Goal: Check status: Check status

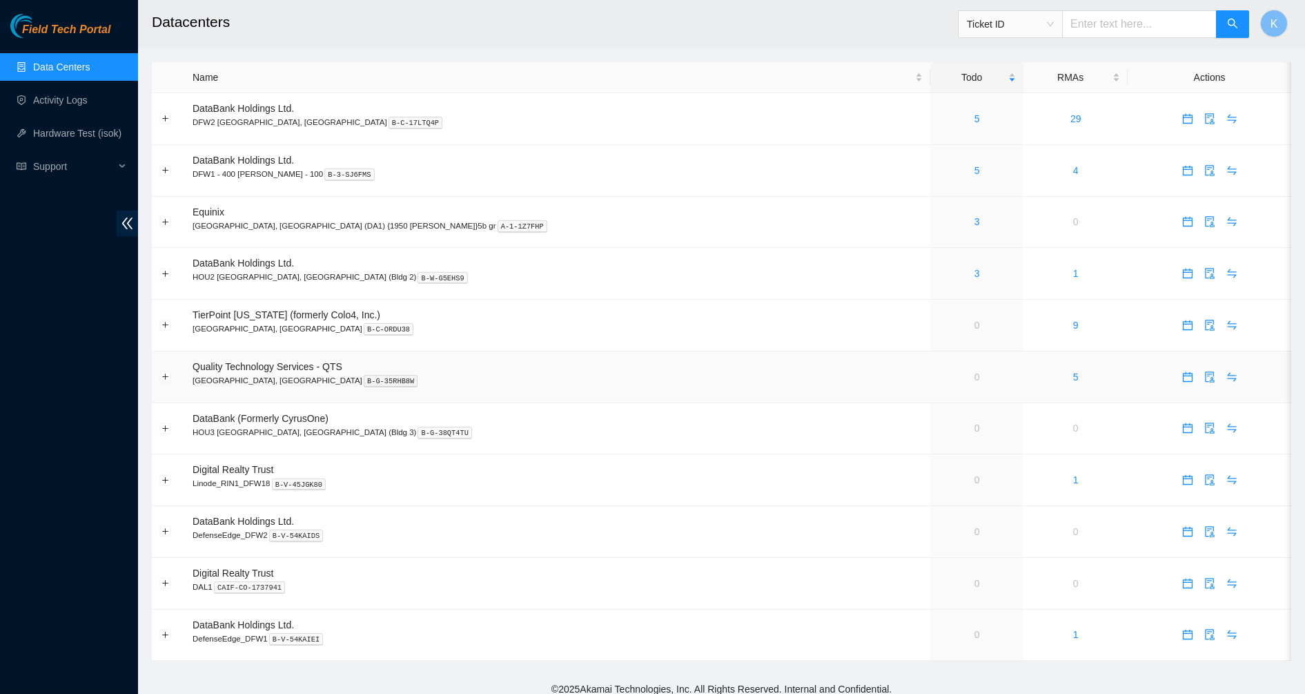
click at [930, 379] on td "0" at bounding box center [976, 377] width 93 height 52
click at [930, 377] on td "0" at bounding box center [976, 377] width 93 height 52
click at [974, 120] on link "5" at bounding box center [977, 118] width 6 height 11
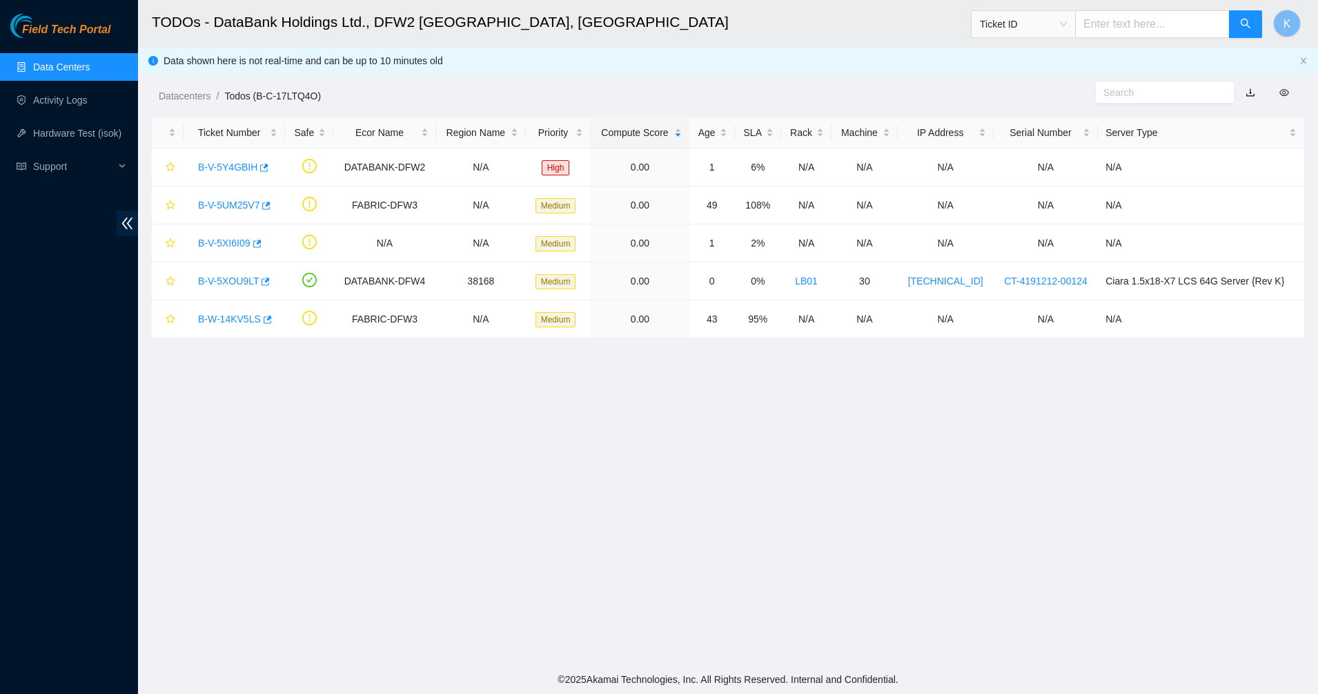
click at [84, 61] on link "Data Centers" at bounding box center [61, 66] width 57 height 11
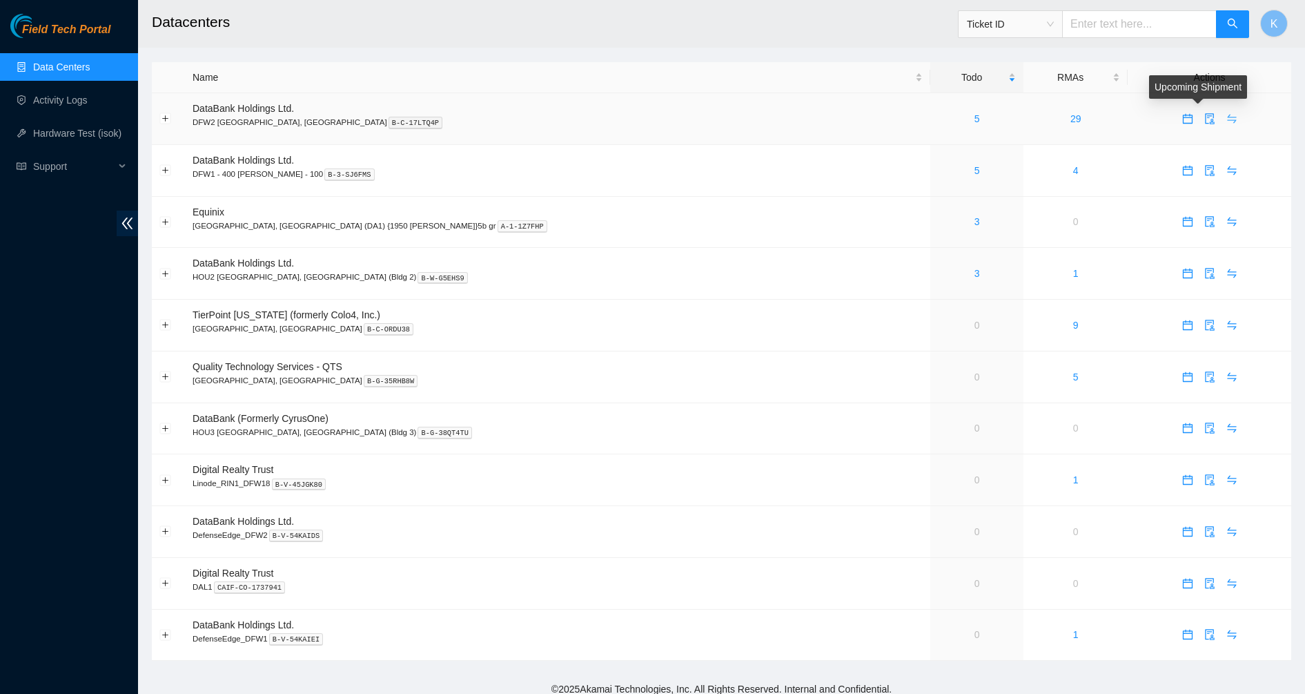
click at [1226, 114] on icon "swap" at bounding box center [1231, 118] width 11 height 11
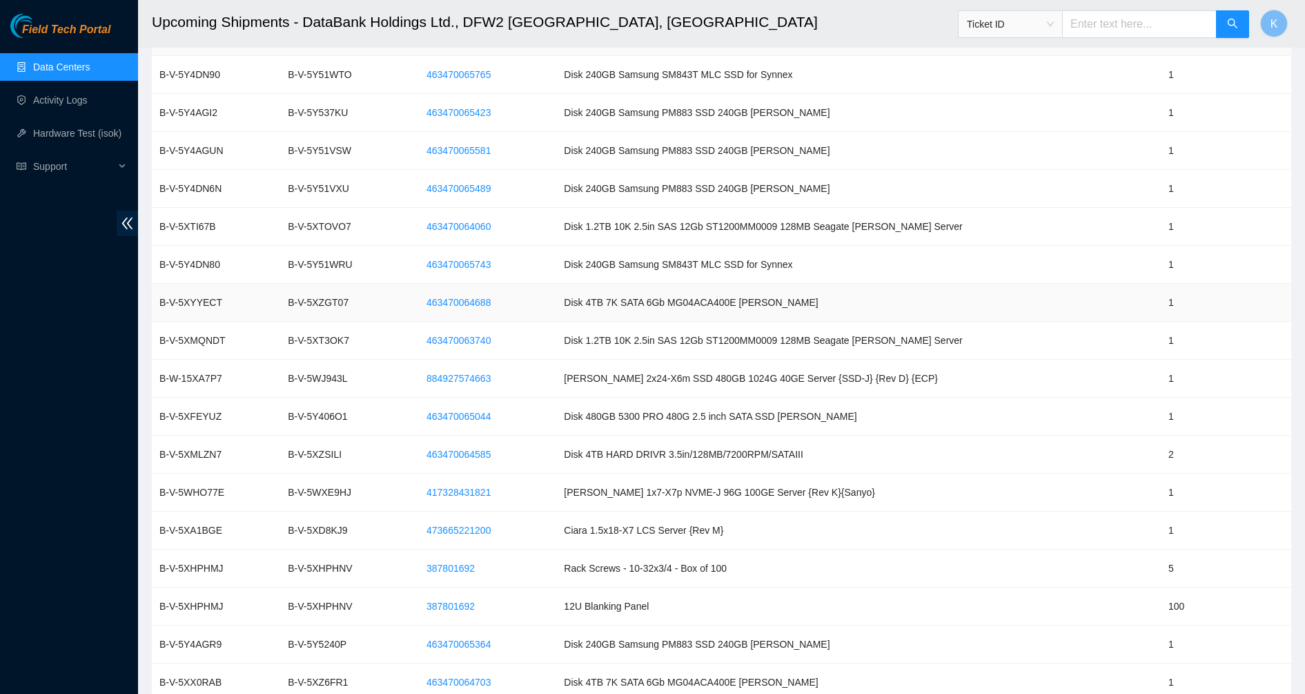
scroll to position [1141, 0]
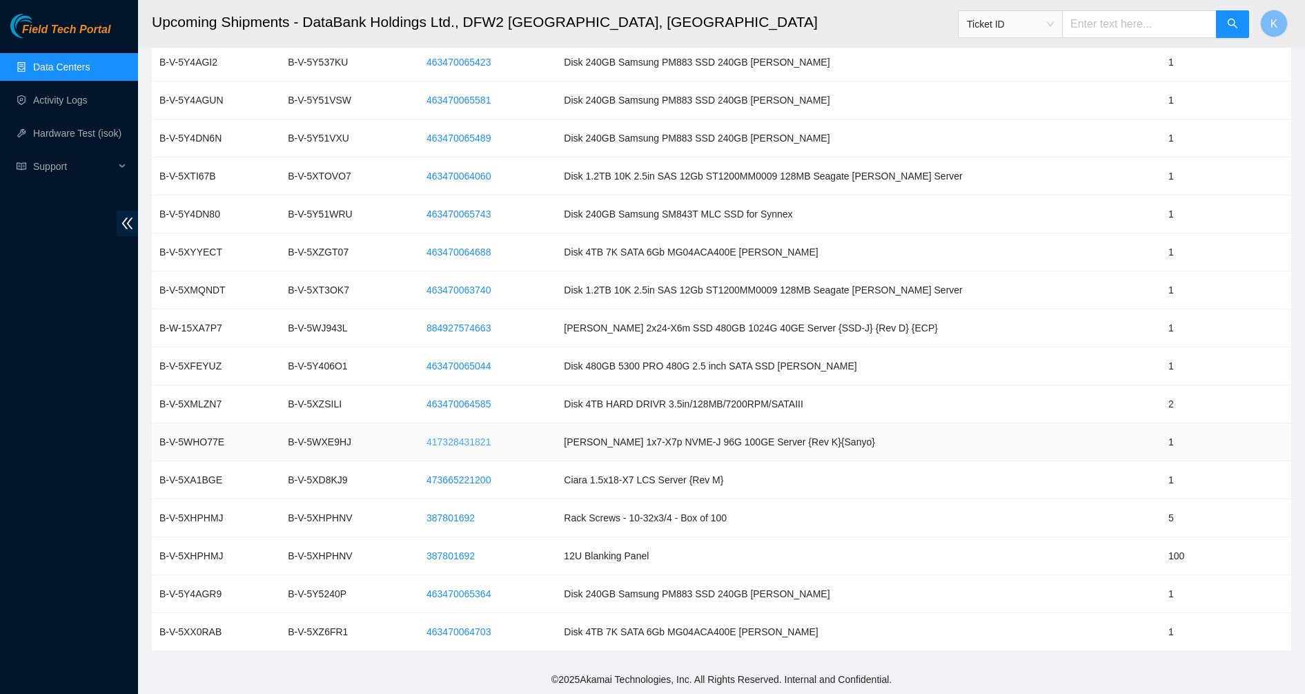
click at [491, 445] on span "417328431821" at bounding box center [458, 441] width 64 height 15
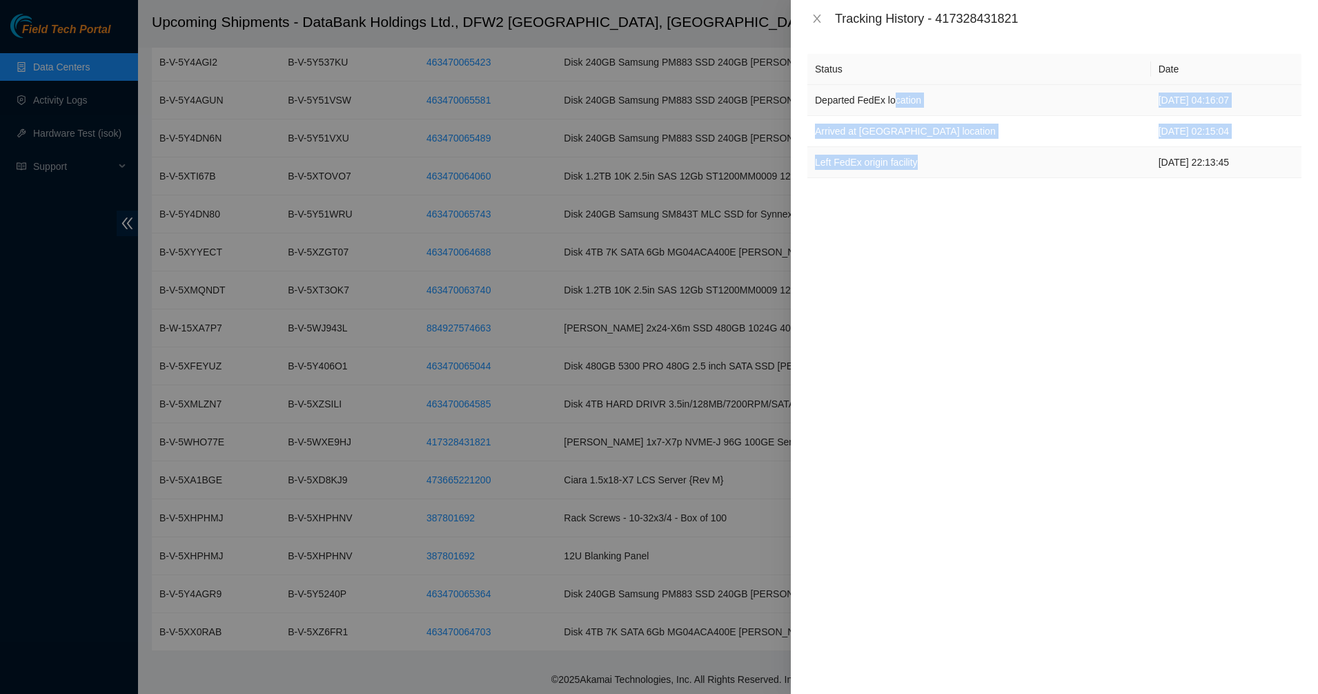
drag, startPoint x: 891, startPoint y: 91, endPoint x: 928, endPoint y: 161, distance: 79.6
click at [928, 161] on tbody "Departed FedEx location 10-10-2025 04:16:07 Arrived at FedEx location 10-10-202…" at bounding box center [1054, 131] width 494 height 93
click at [928, 161] on td "Left FedEx origin facility" at bounding box center [979, 162] width 344 height 31
drag, startPoint x: 928, startPoint y: 161, endPoint x: 859, endPoint y: 95, distance: 95.7
click at [863, 99] on tbody "Departed FedEx location 10-10-2025 04:16:07 Arrived at FedEx location 10-10-202…" at bounding box center [1054, 131] width 494 height 93
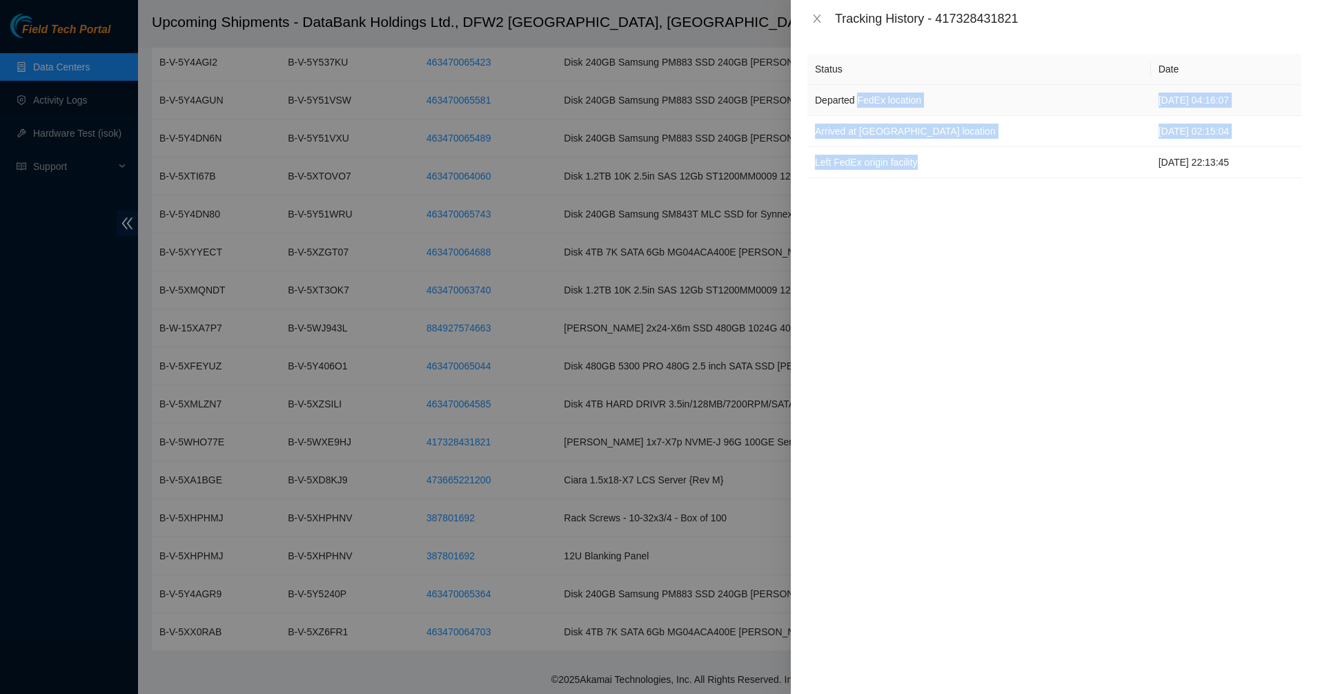
click at [859, 95] on td "Departed FedEx location" at bounding box center [979, 100] width 344 height 31
drag, startPoint x: 859, startPoint y: 95, endPoint x: 952, endPoint y: 157, distance: 111.6
click at [952, 157] on tbody "Departed FedEx location 10-10-2025 04:16:07 Arrived at FedEx location 10-10-202…" at bounding box center [1054, 131] width 494 height 93
click at [952, 157] on td "Left FedEx origin facility" at bounding box center [979, 162] width 344 height 31
drag, startPoint x: 952, startPoint y: 157, endPoint x: 871, endPoint y: 99, distance: 99.6
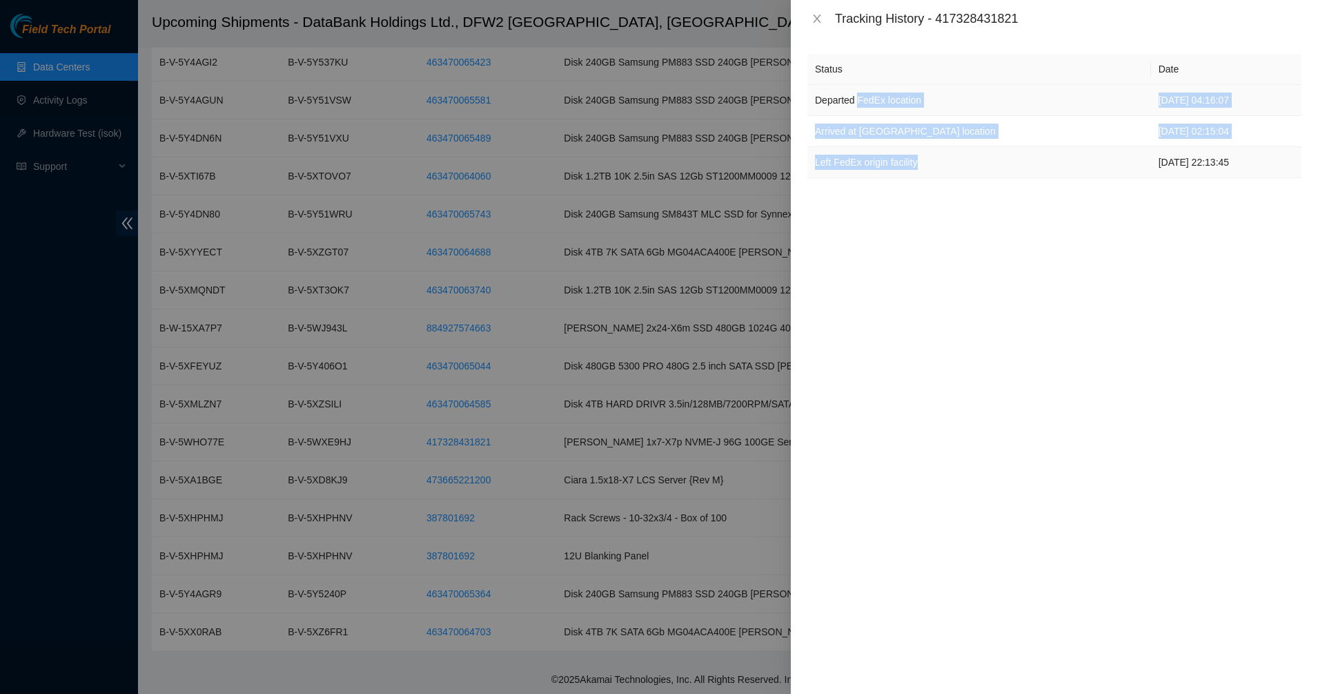
click at [871, 99] on tbody "Departed FedEx location 10-10-2025 04:16:07 Arrived at FedEx location 10-10-202…" at bounding box center [1054, 131] width 494 height 93
click at [869, 98] on td "Departed FedEx location" at bounding box center [979, 100] width 344 height 31
drag, startPoint x: 869, startPoint y: 98, endPoint x: 949, endPoint y: 153, distance: 97.2
click at [949, 153] on tbody "Departed FedEx location 10-10-2025 04:16:07 Arrived at FedEx location 10-10-202…" at bounding box center [1054, 131] width 494 height 93
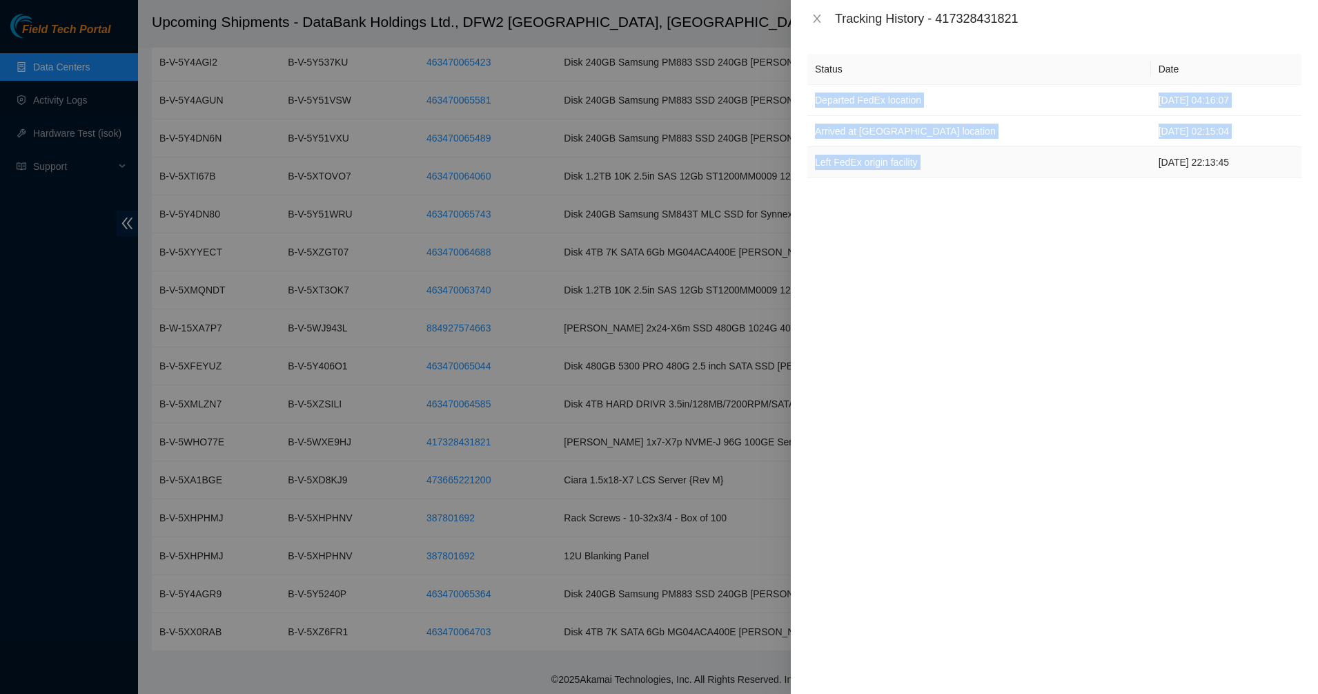
click at [949, 153] on td "Left FedEx origin facility" at bounding box center [979, 162] width 344 height 31
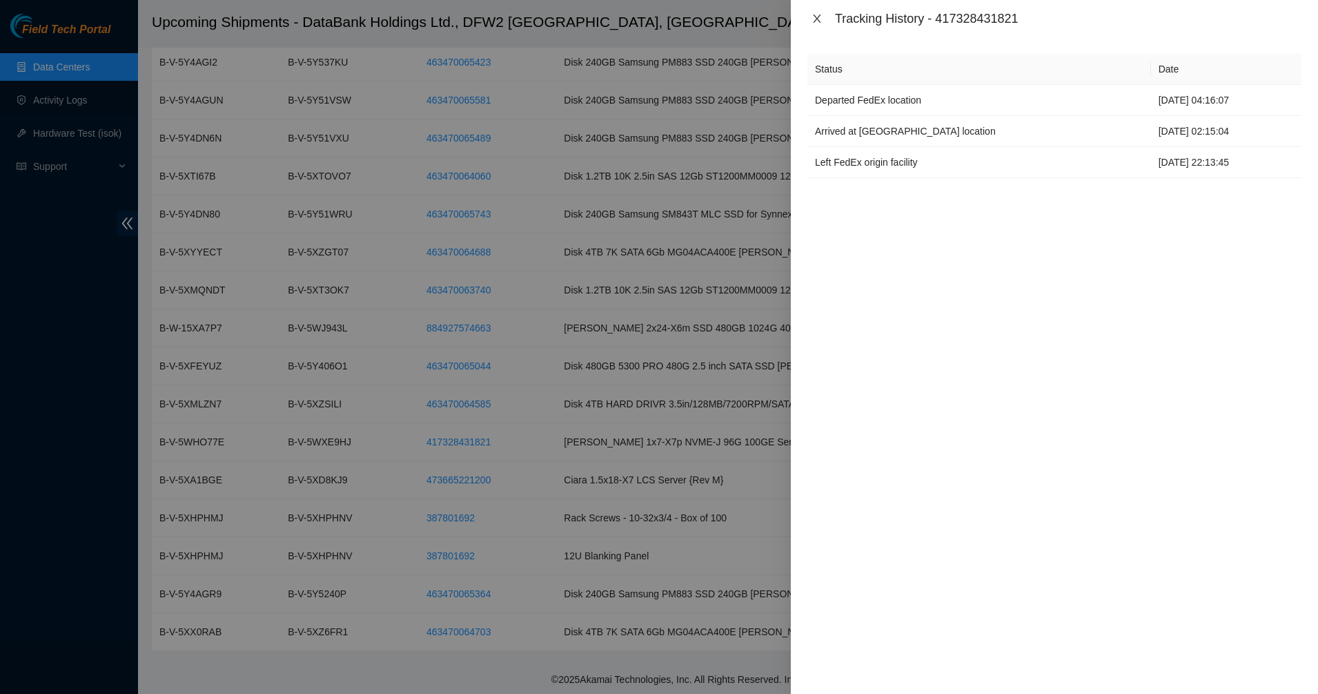
click at [818, 12] on button "Close" at bounding box center [816, 18] width 19 height 13
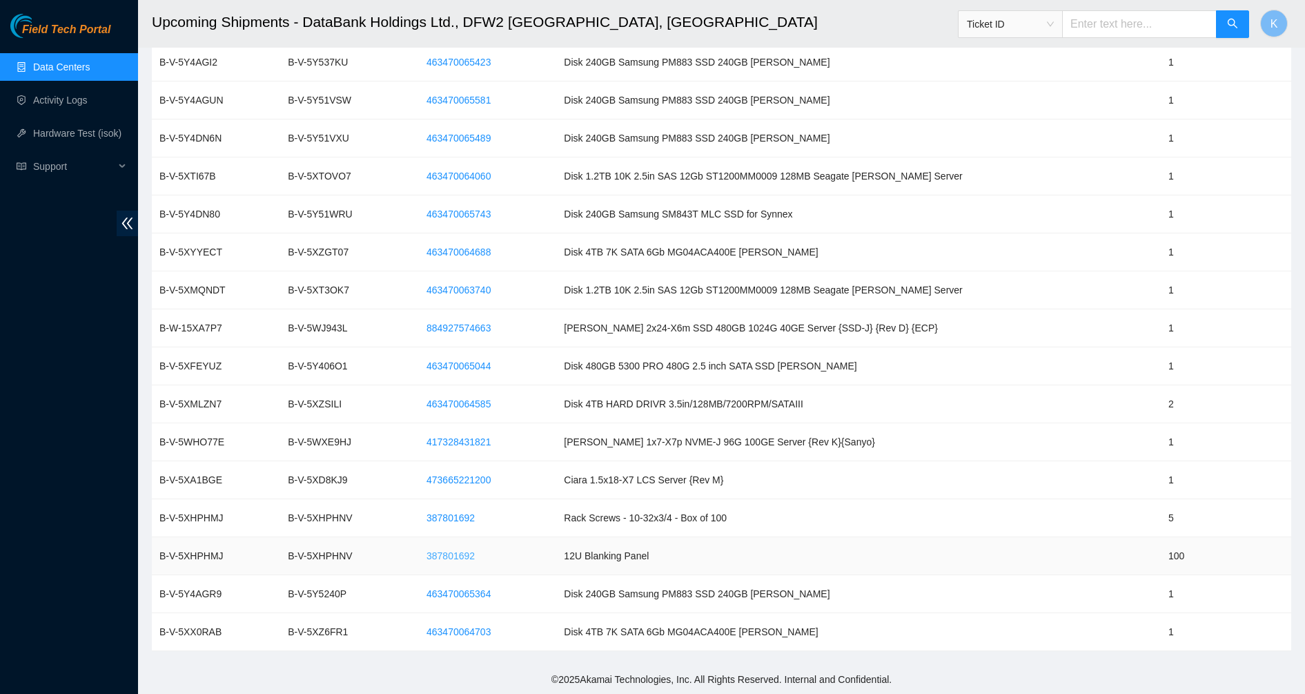
click at [486, 547] on button "387801692" at bounding box center [450, 555] width 70 height 22
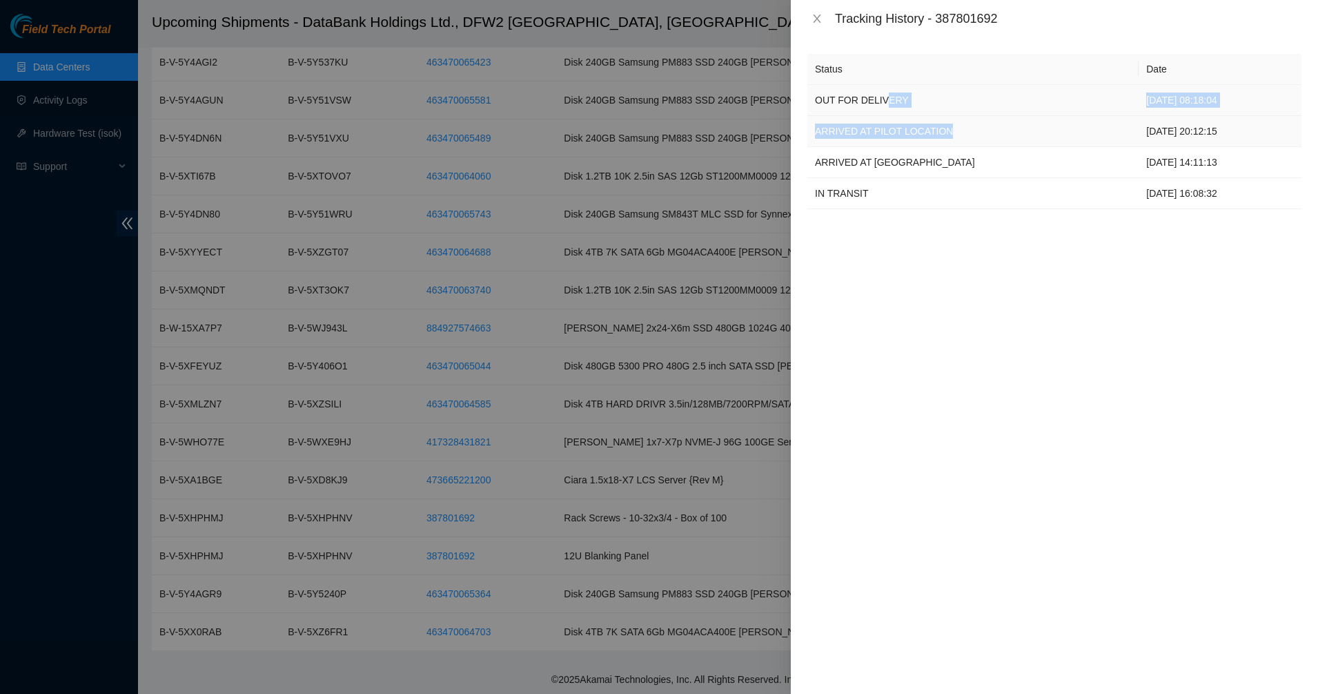
drag, startPoint x: 1015, startPoint y: 140, endPoint x: 879, endPoint y: 113, distance: 138.6
click at [879, 113] on tbody "OUT FOR DELIVERY 10-10-2025 08:18:04 ARRIVED AT PILOT LOCATION 05-10-2025 20:12…" at bounding box center [1054, 147] width 494 height 124
click at [873, 107] on td "OUT FOR DELIVERY" at bounding box center [972, 100] width 331 height 31
drag, startPoint x: 874, startPoint y: 108, endPoint x: 975, endPoint y: 249, distance: 174.1
click at [975, 249] on div "Status Date OUT FOR DELIVERY 10-10-2025 08:18:04 ARRIVED AT PILOT LOCATION 05-1…" at bounding box center [1054, 365] width 527 height 656
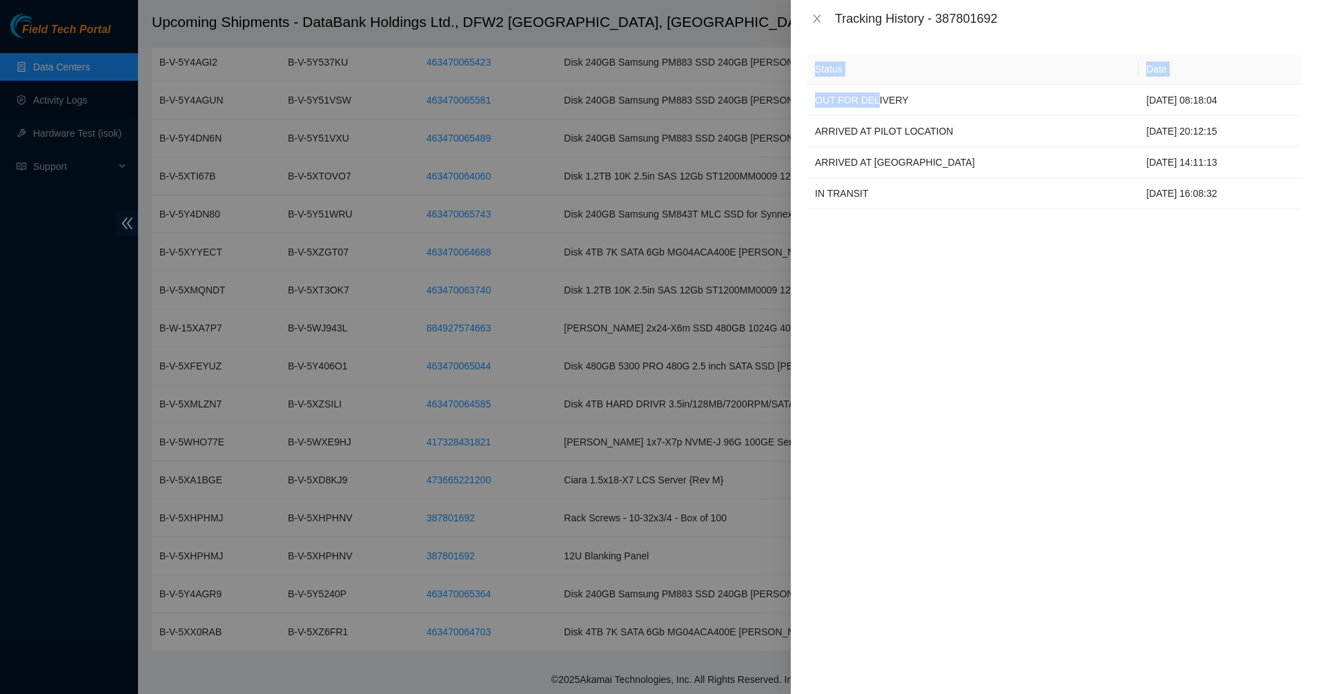
click at [975, 249] on div "Status Date OUT FOR DELIVERY 10-10-2025 08:18:04 ARRIVED AT PILOT LOCATION 05-1…" at bounding box center [1054, 365] width 527 height 656
drag, startPoint x: 961, startPoint y: 231, endPoint x: 891, endPoint y: 165, distance: 96.2
click at [892, 165] on div "Status Date OUT FOR DELIVERY 10-10-2025 08:18:04 ARRIVED AT PILOT LOCATION 05-1…" at bounding box center [1054, 365] width 527 height 656
click at [891, 164] on td "ARRIVED AT CARRIER TERMINAL" at bounding box center [972, 162] width 331 height 31
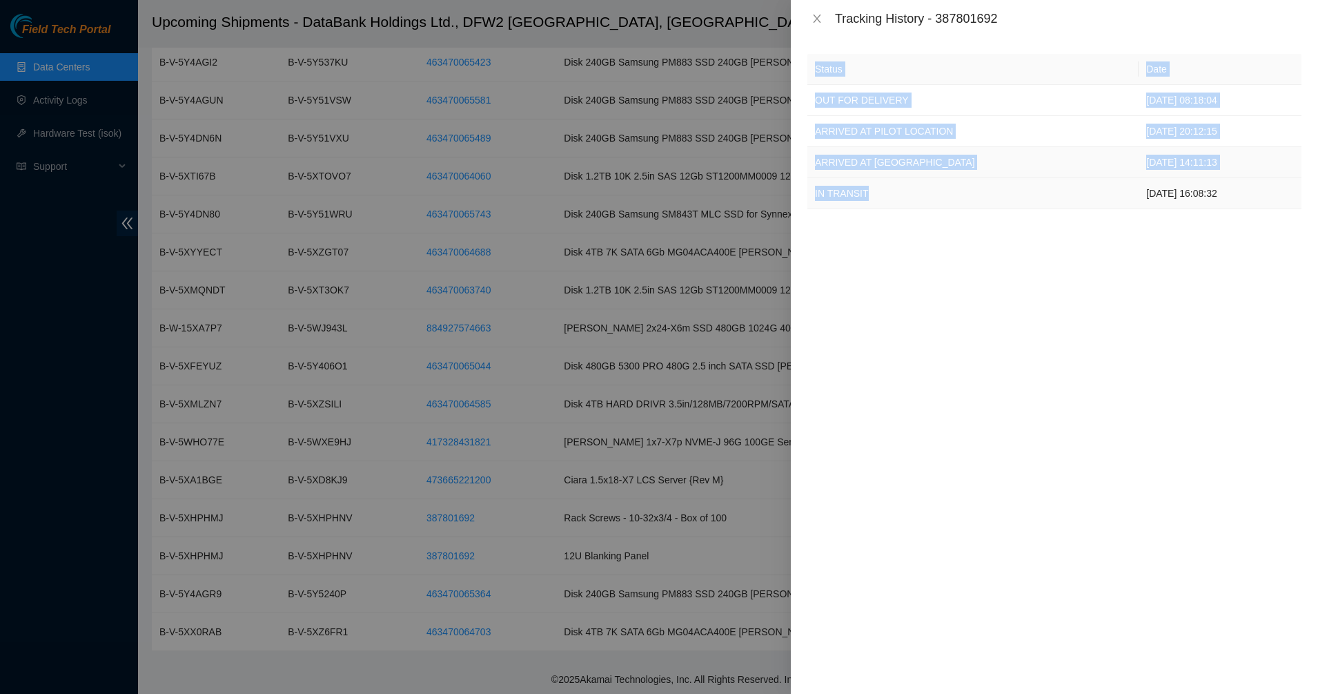
drag, startPoint x: 891, startPoint y: 164, endPoint x: 904, endPoint y: 192, distance: 30.6
click at [904, 192] on tbody "OUT FOR DELIVERY 10-10-2025 08:18:04 ARRIVED AT PILOT LOCATION 05-10-2025 20:12…" at bounding box center [1054, 147] width 494 height 124
click at [904, 192] on td "IN TRANSIT" at bounding box center [972, 193] width 331 height 31
drag, startPoint x: 904, startPoint y: 192, endPoint x: 834, endPoint y: 77, distance: 135.0
click at [834, 77] on table "Status Date OUT FOR DELIVERY 10-10-2025 08:18:04 ARRIVED AT PILOT LOCATION 05-1…" at bounding box center [1054, 131] width 494 height 155
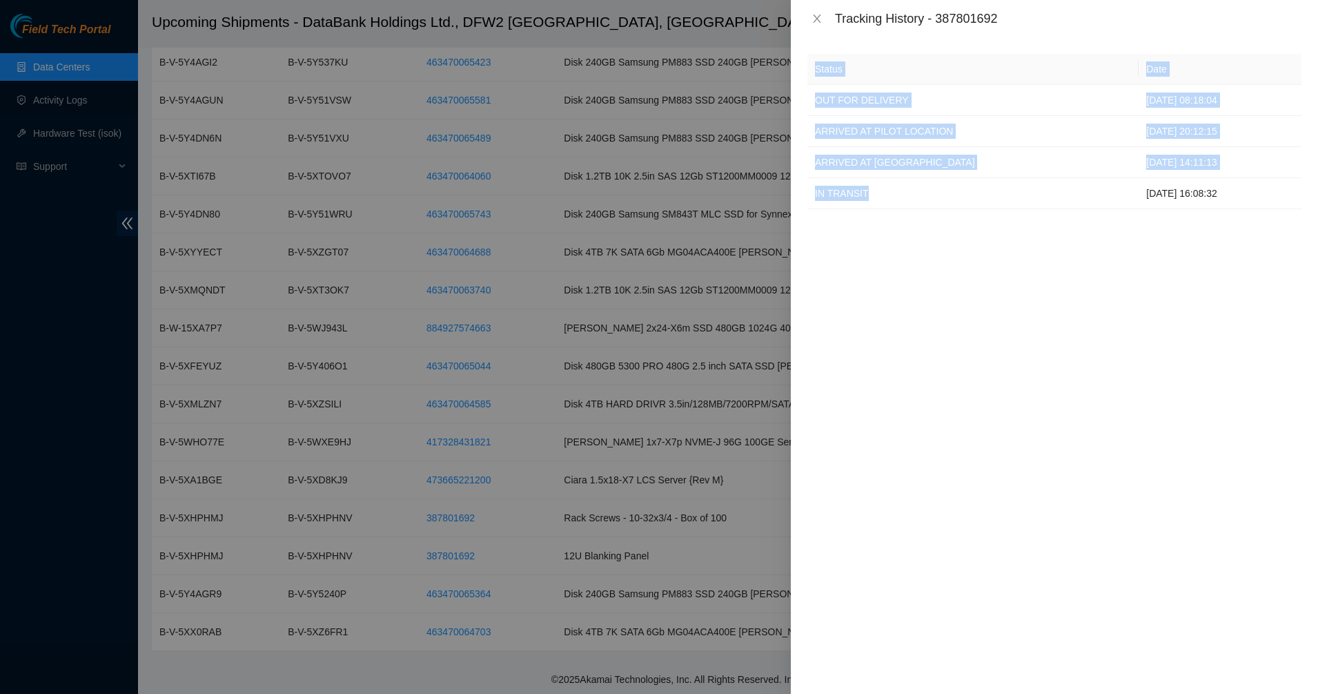
click at [833, 75] on th "Status" at bounding box center [972, 69] width 331 height 31
drag, startPoint x: 832, startPoint y: 73, endPoint x: 889, endPoint y: 172, distance: 114.1
click at [889, 172] on table "Status Date OUT FOR DELIVERY 10-10-2025 08:18:04 ARRIVED AT PILOT LOCATION 05-1…" at bounding box center [1054, 131] width 494 height 155
click at [890, 173] on td "ARRIVED AT CARRIER TERMINAL" at bounding box center [972, 162] width 331 height 31
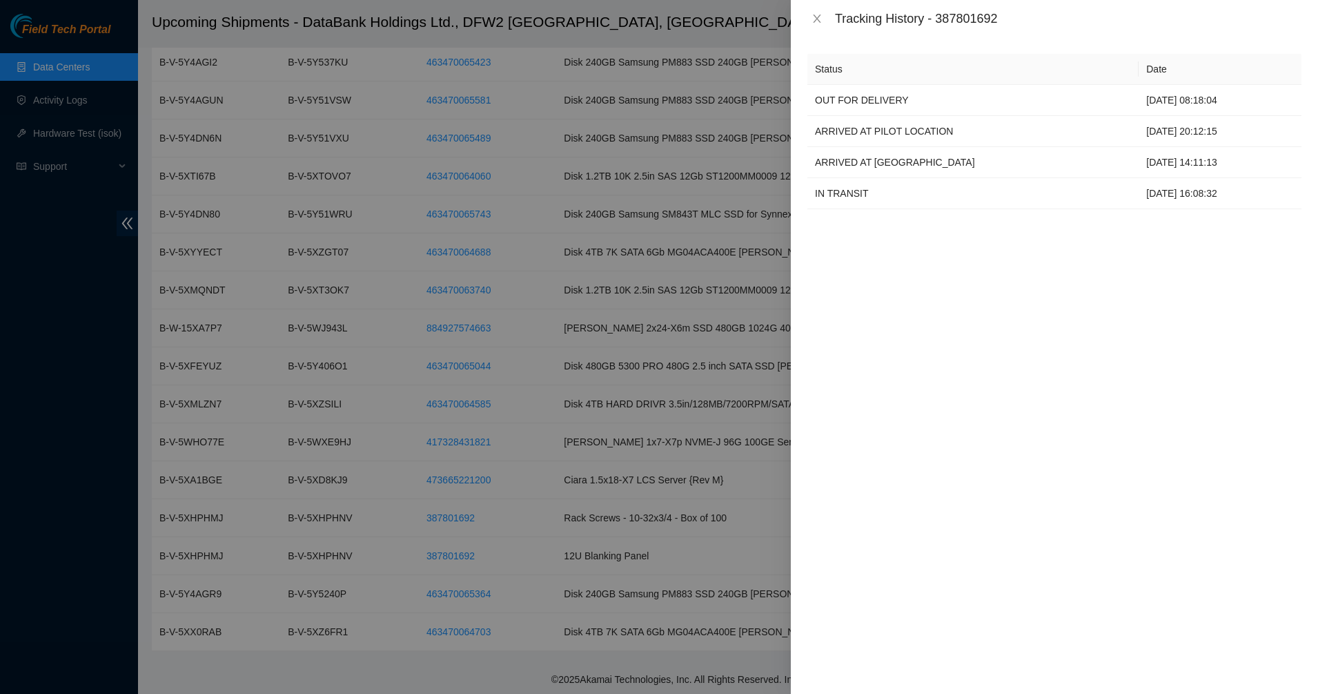
click at [817, 11] on div "Tracking History - 387801692" at bounding box center [1054, 18] width 494 height 15
click at [812, 14] on icon "close" at bounding box center [817, 18] width 11 height 11
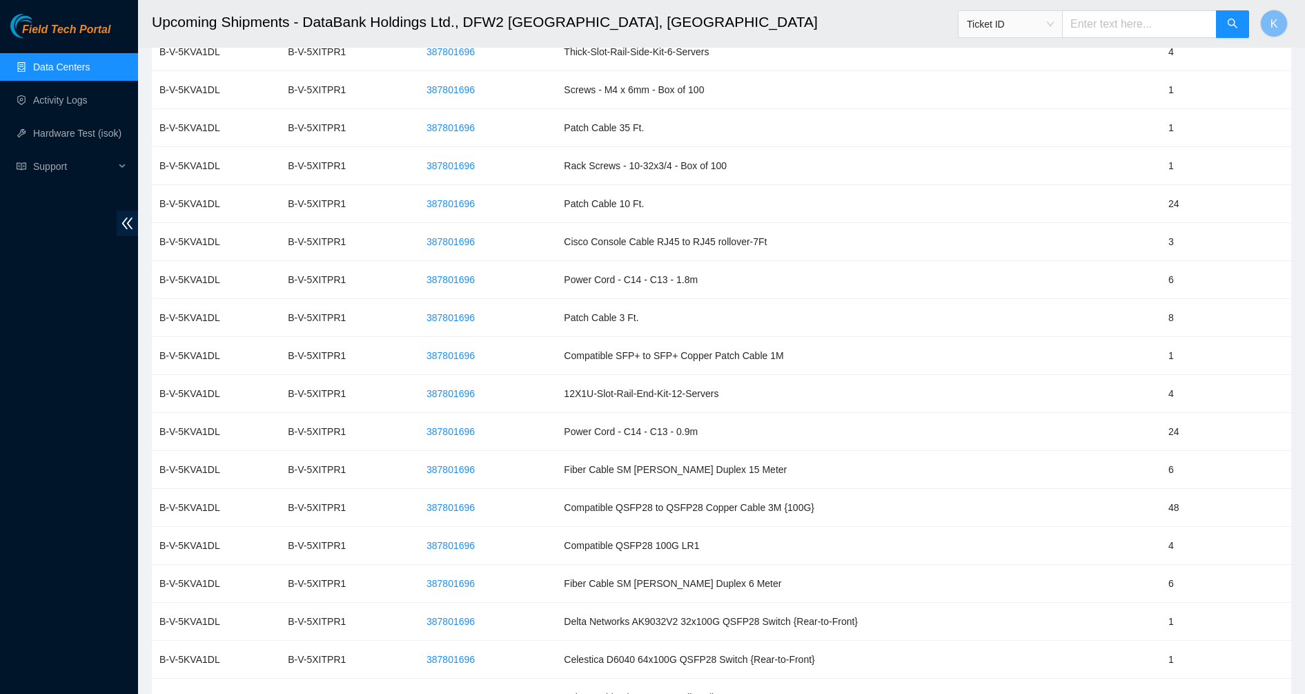
scroll to position [0, 0]
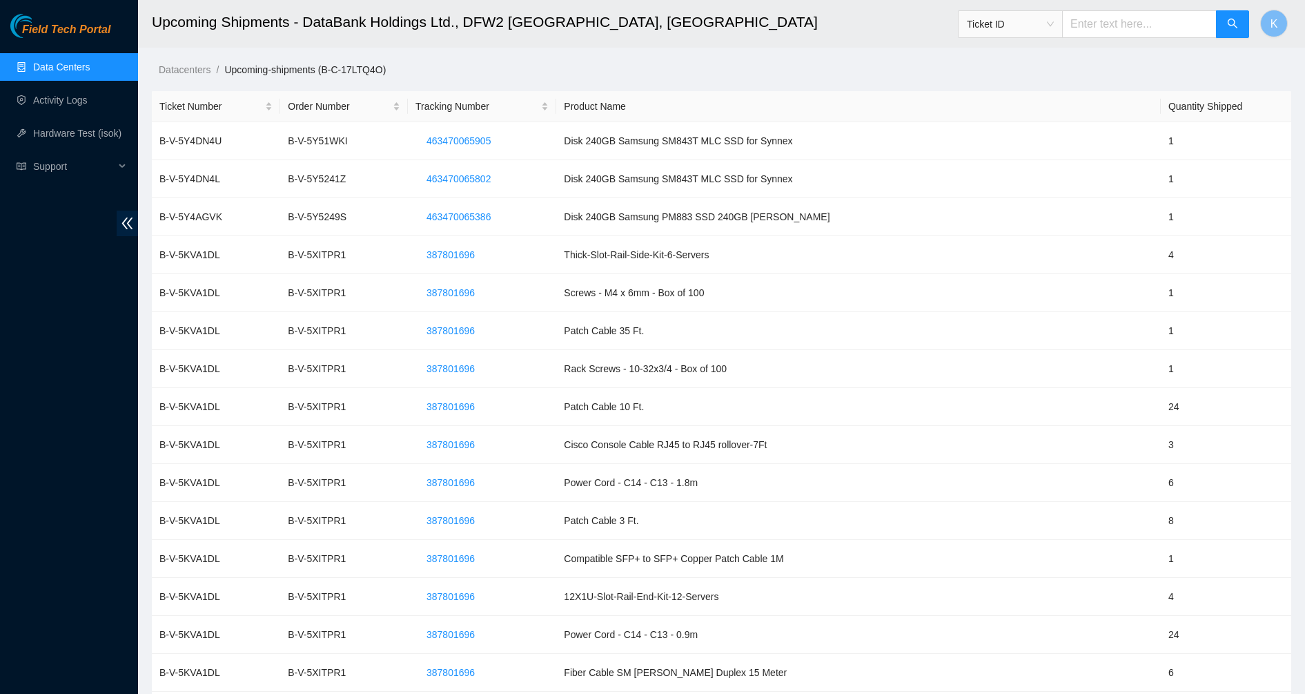
click at [46, 72] on link "Data Centers" at bounding box center [61, 66] width 57 height 11
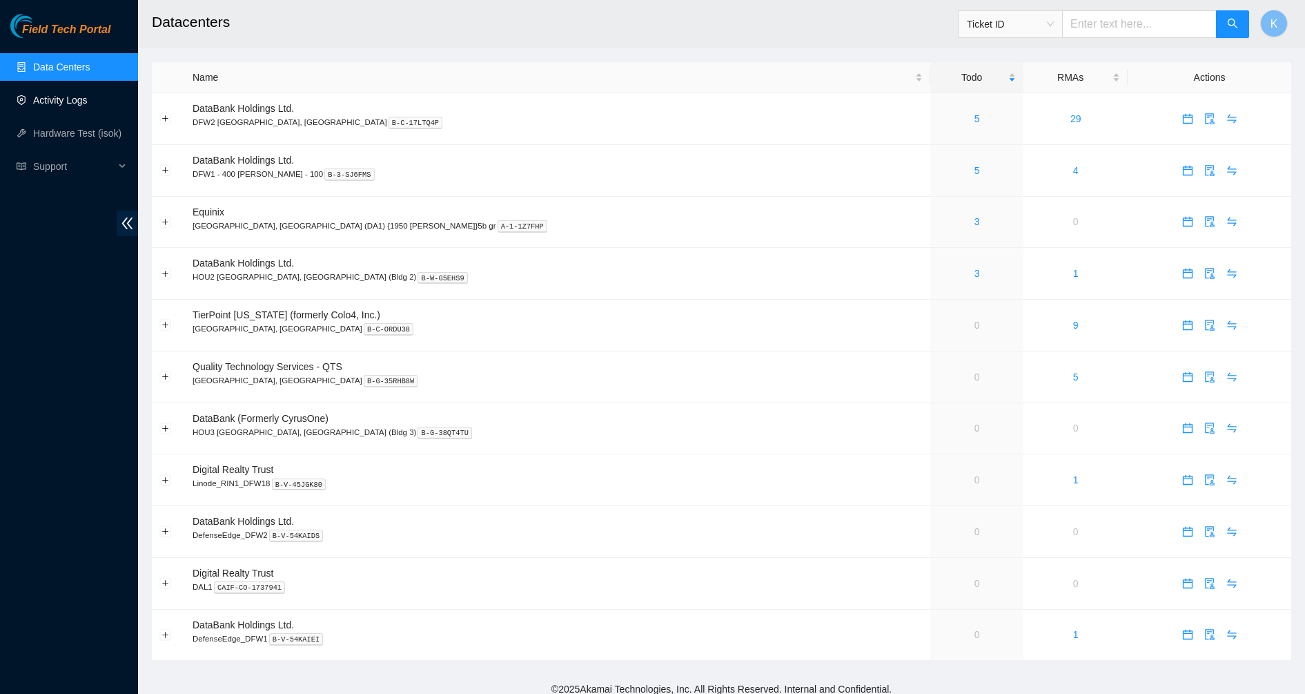
click at [48, 95] on link "Activity Logs" at bounding box center [60, 100] width 55 height 11
